Goal: Task Accomplishment & Management: Manage account settings

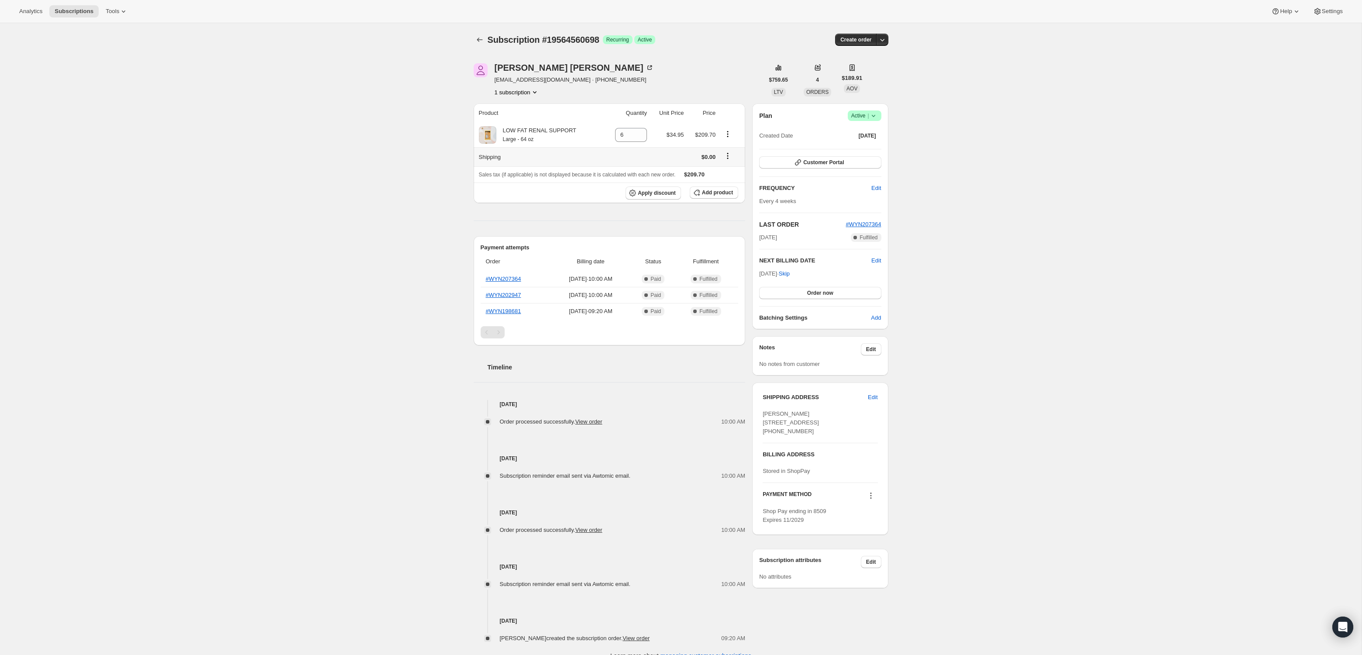
scroll to position [0, 0]
click at [520, 64] on div "[PERSON_NAME]" at bounding box center [574, 67] width 159 height 9
click at [733, 132] on button "Product actions" at bounding box center [728, 134] width 14 height 10
click at [705, 186] on button "Add product" at bounding box center [714, 192] width 48 height 12
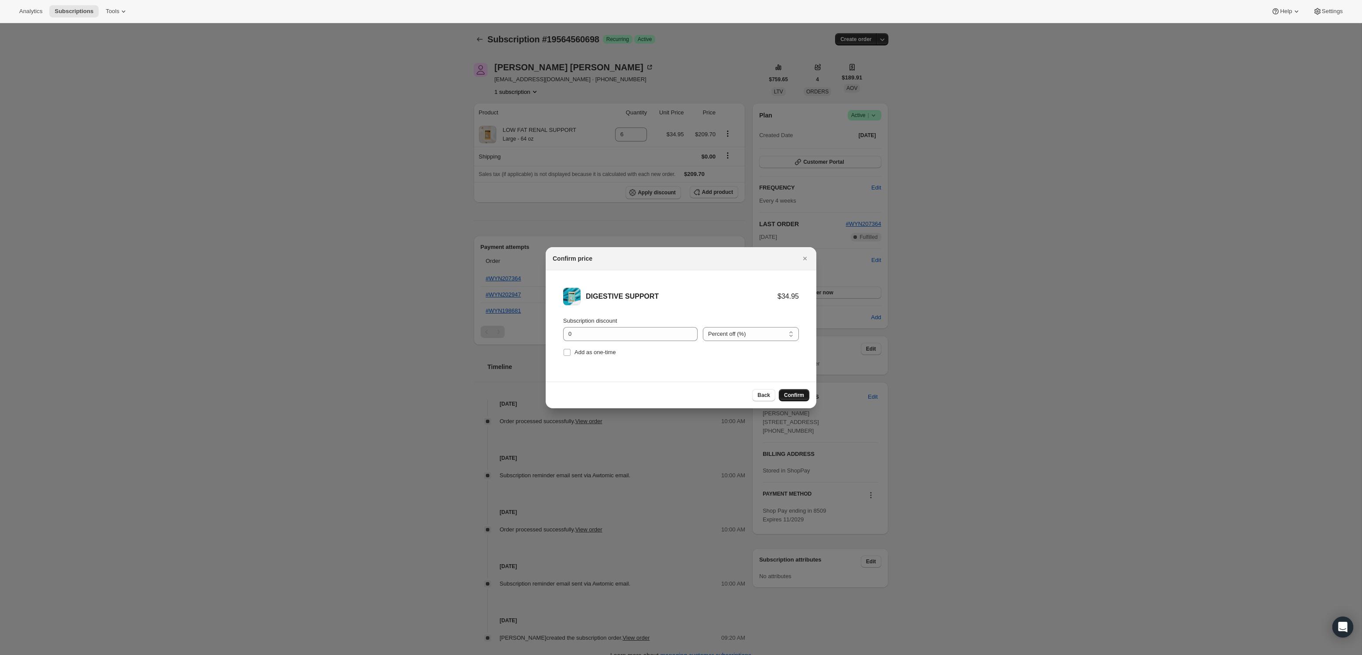
click at [801, 395] on span "Confirm" at bounding box center [794, 395] width 20 height 7
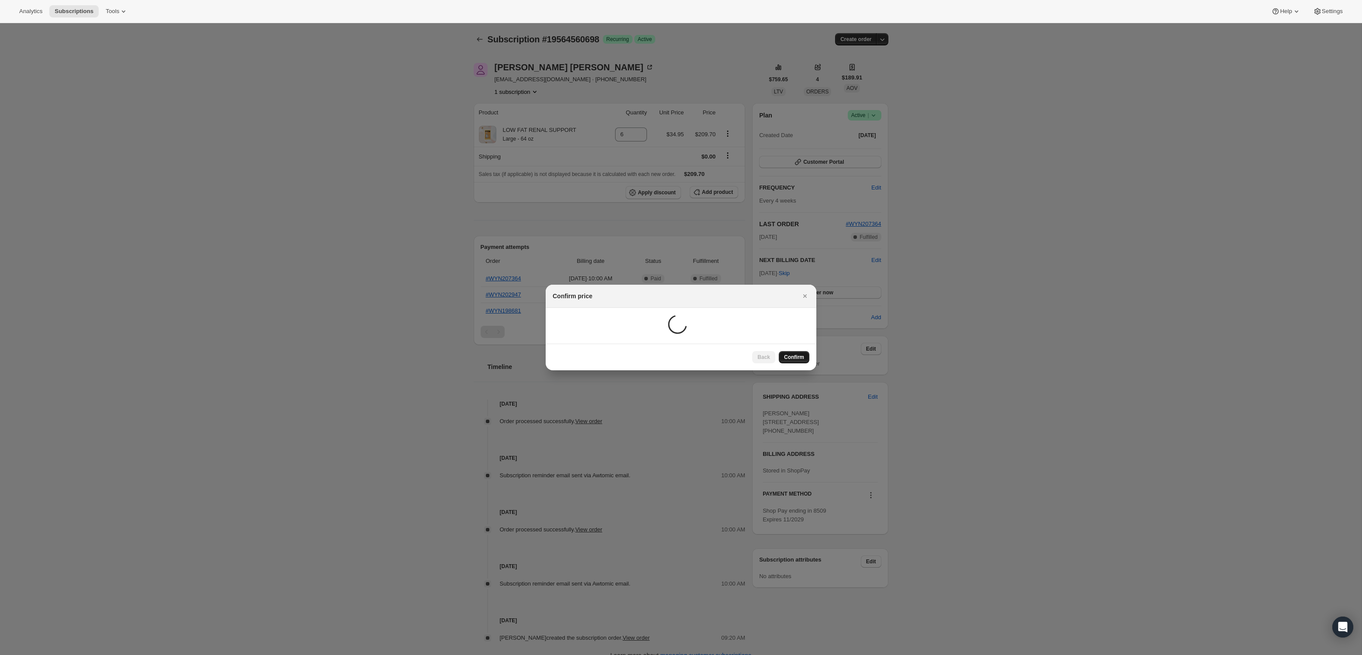
scroll to position [0, 0]
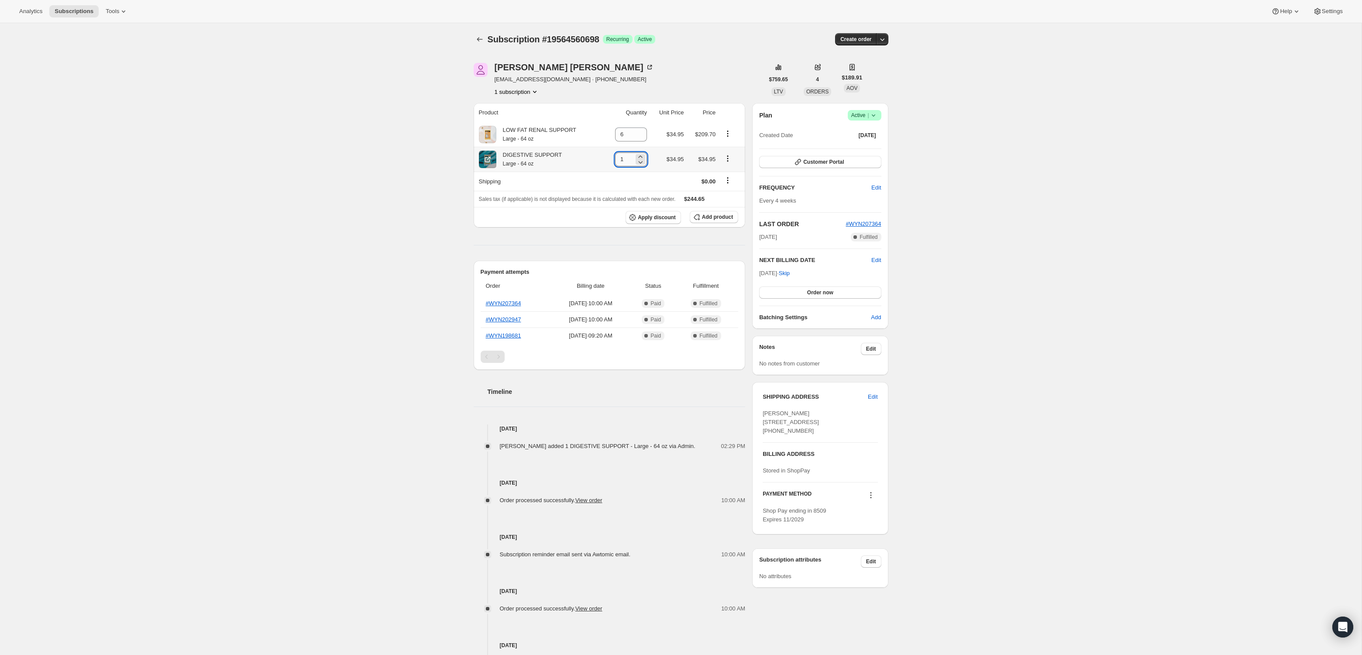
click at [624, 157] on input "1" at bounding box center [624, 159] width 19 height 14
click at [310, 150] on div "Subscription #19564560698. This page is ready Subscription #19564560698 Success…" at bounding box center [681, 372] width 1362 height 698
click at [628, 160] on input "11" at bounding box center [624, 160] width 19 height 14
type input "1"
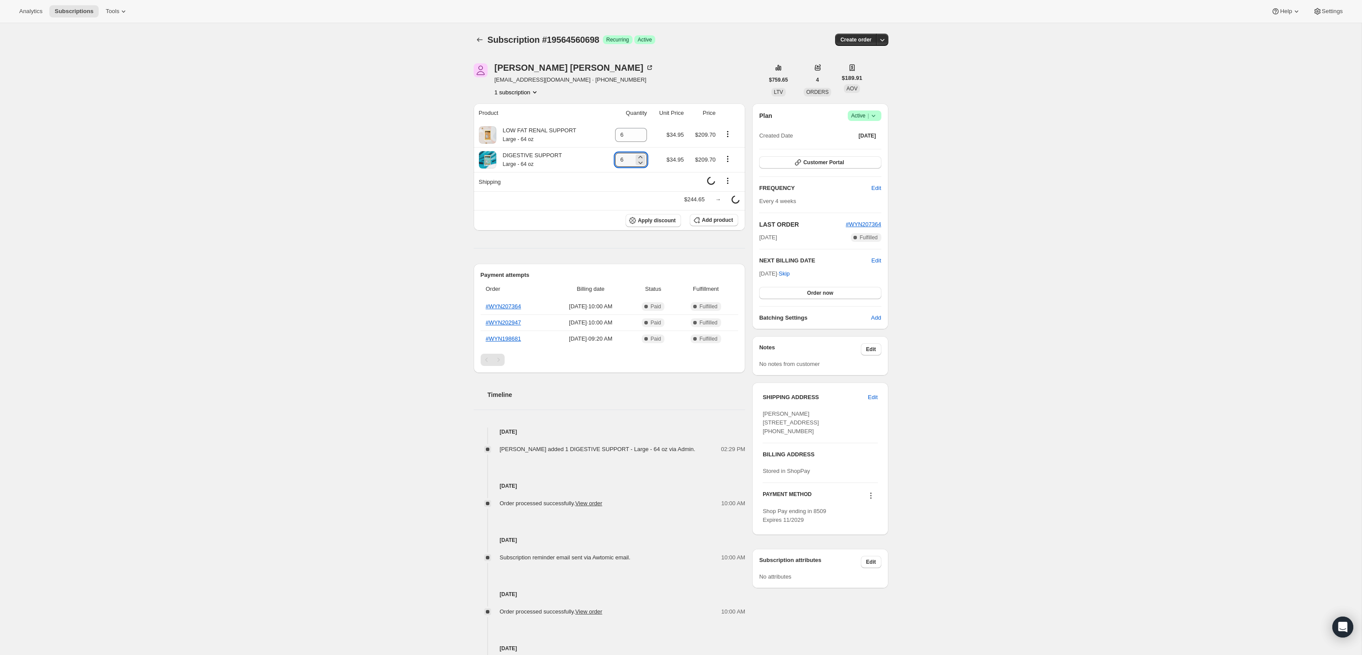
type input "6"
click at [409, 188] on div "Subscription #19564560698. This page is ready Subscription #19564560698 Success…" at bounding box center [681, 373] width 1362 height 700
click at [727, 133] on icon "Product actions" at bounding box center [727, 134] width 9 height 9
click at [731, 147] on span "Swap variant" at bounding box center [727, 150] width 33 height 7
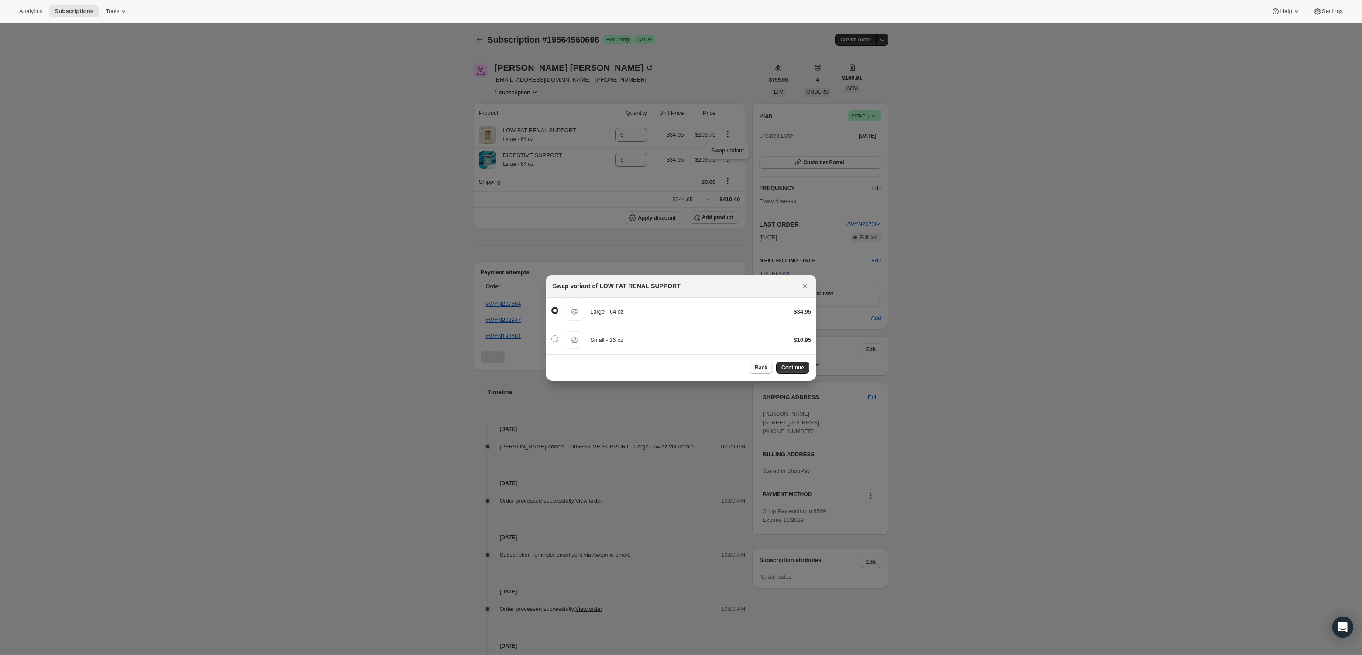
click at [763, 372] on button "Back" at bounding box center [761, 367] width 23 height 12
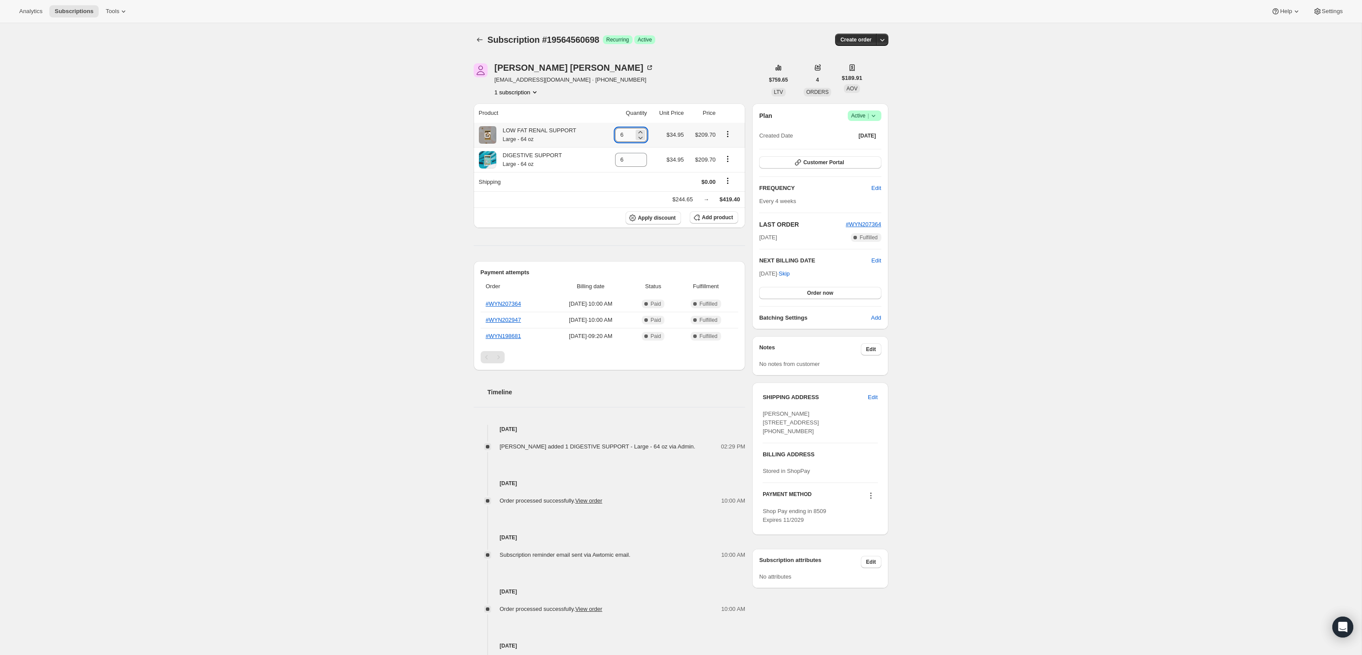
click at [623, 138] on input "6" at bounding box center [624, 135] width 19 height 14
type input "0"
click at [387, 139] on div "Subscription #19564560698. This page is ready Subscription #19564560698 Success…" at bounding box center [681, 373] width 1362 height 700
click at [726, 133] on icon "Product actions" at bounding box center [727, 132] width 9 height 9
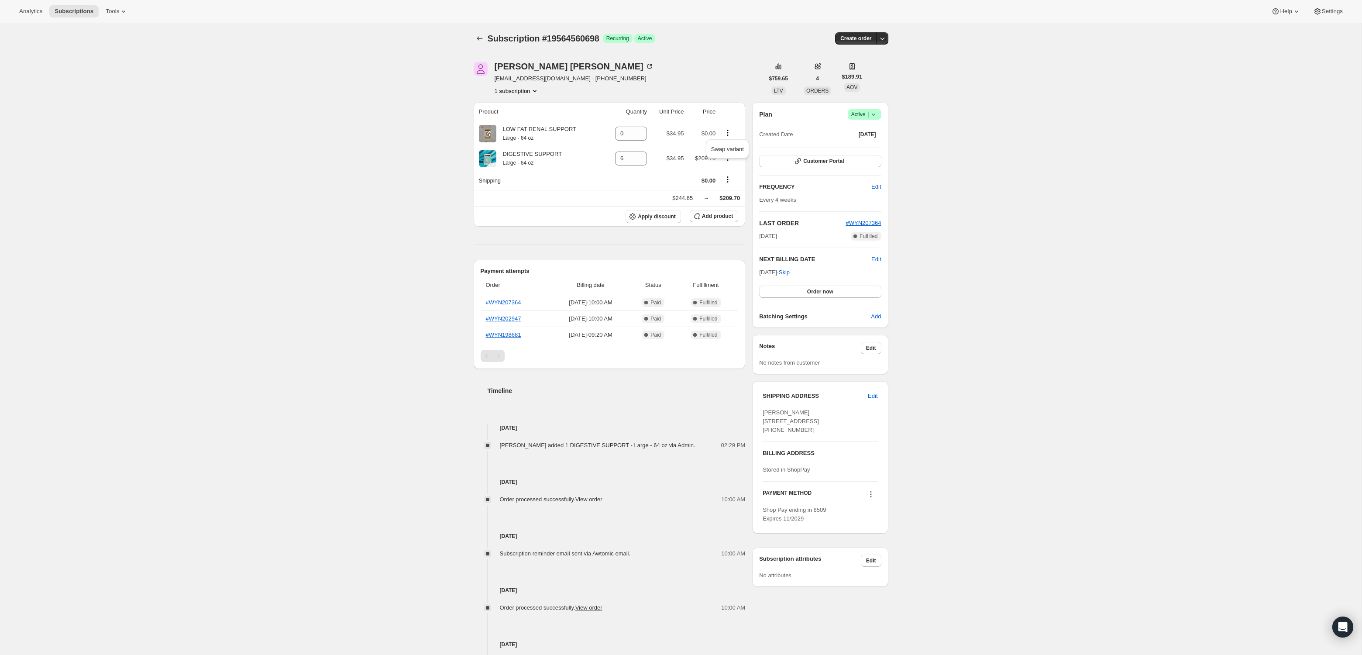
drag, startPoint x: 389, startPoint y: 140, endPoint x: 619, endPoint y: 141, distance: 230.5
click at [390, 138] on div "Subscription #19564560698. This page is ready Subscription #19564560698 Success…" at bounding box center [681, 371] width 1362 height 698
drag, startPoint x: 728, startPoint y: 131, endPoint x: 731, endPoint y: 136, distance: 6.3
click at [729, 130] on icon "Product actions" at bounding box center [727, 132] width 9 height 9
click at [439, 175] on div "Subscription #19564560698. This page is ready Subscription #19564560698 Success…" at bounding box center [681, 371] width 1362 height 698
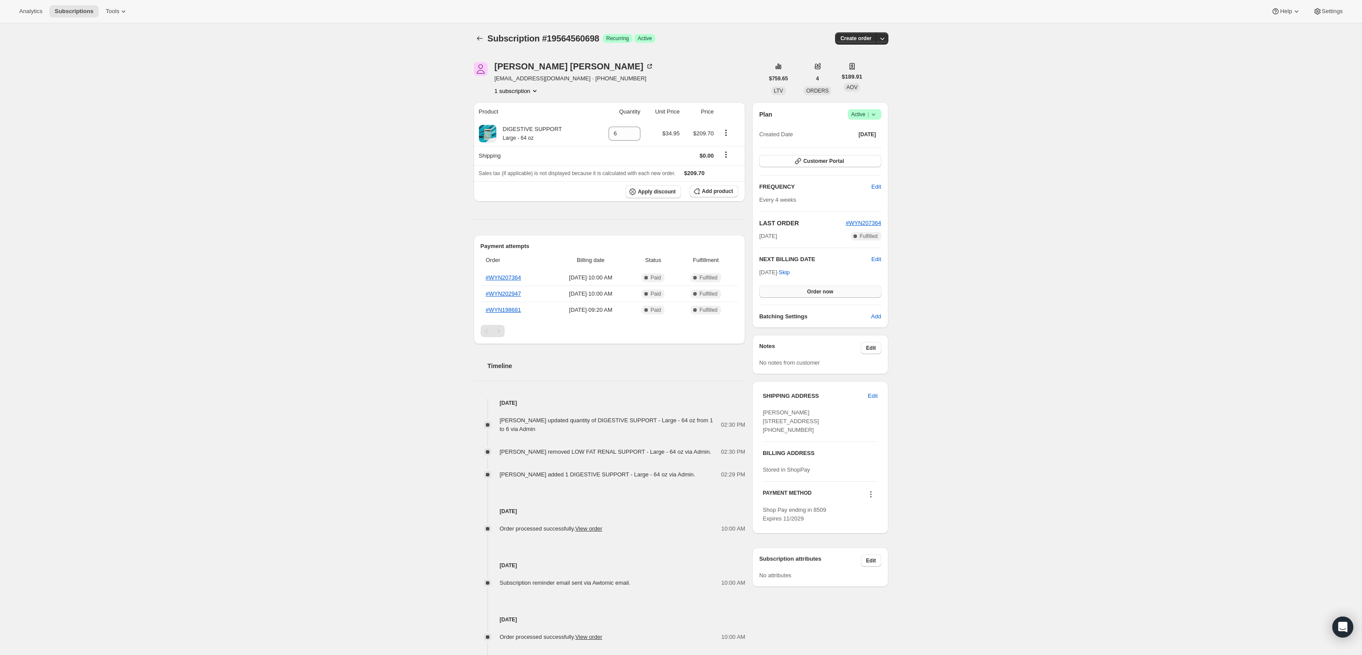
click at [811, 295] on button "Order now" at bounding box center [820, 291] width 122 height 12
click at [810, 294] on span "Click to confirm" at bounding box center [820, 291] width 40 height 7
click at [516, 62] on div "[PERSON_NAME]" at bounding box center [574, 66] width 159 height 9
